Goal: Task Accomplishment & Management: Manage account settings

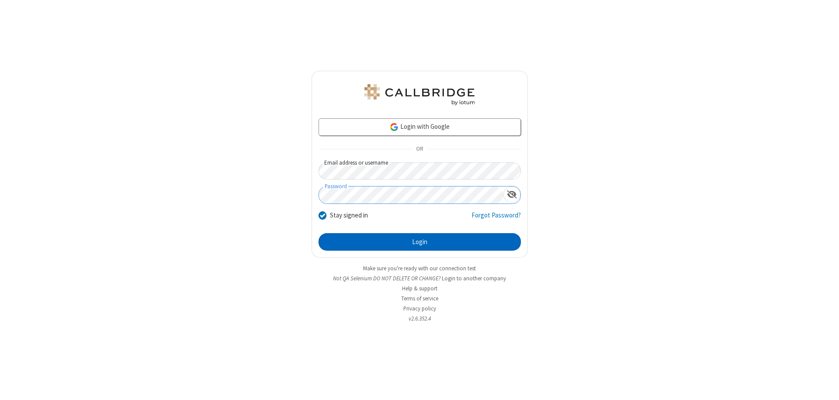
click at [420, 242] on button "Login" at bounding box center [420, 241] width 202 height 17
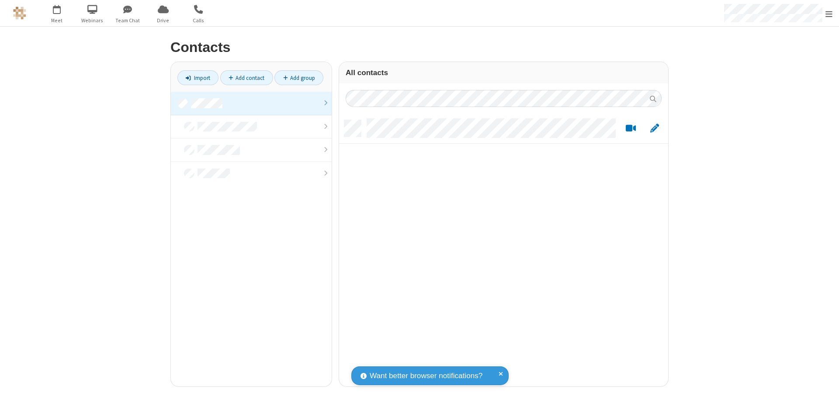
scroll to position [267, 323]
click at [251, 103] on link at bounding box center [251, 104] width 161 height 24
click at [198, 78] on link "Import" at bounding box center [197, 77] width 41 height 15
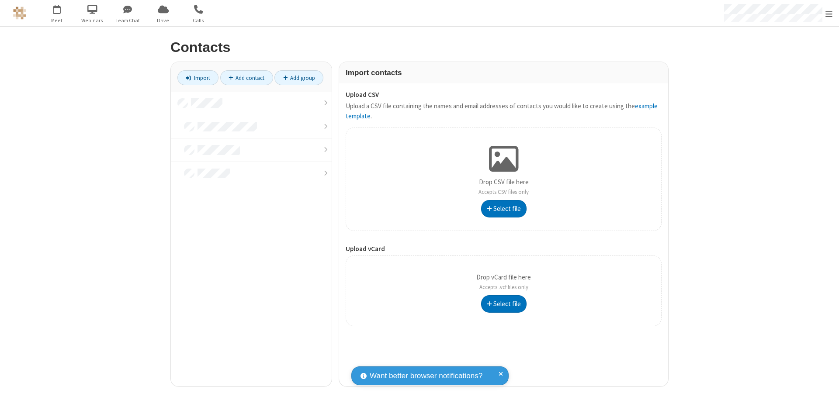
type input "C:\fakepath\contacts.vcf"
click at [251, 103] on link at bounding box center [251, 104] width 161 height 24
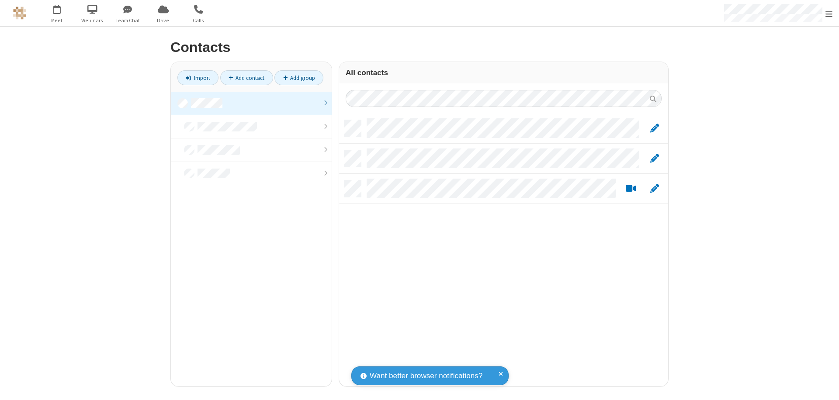
scroll to position [267, 323]
